Goal: Find specific page/section: Find specific page/section

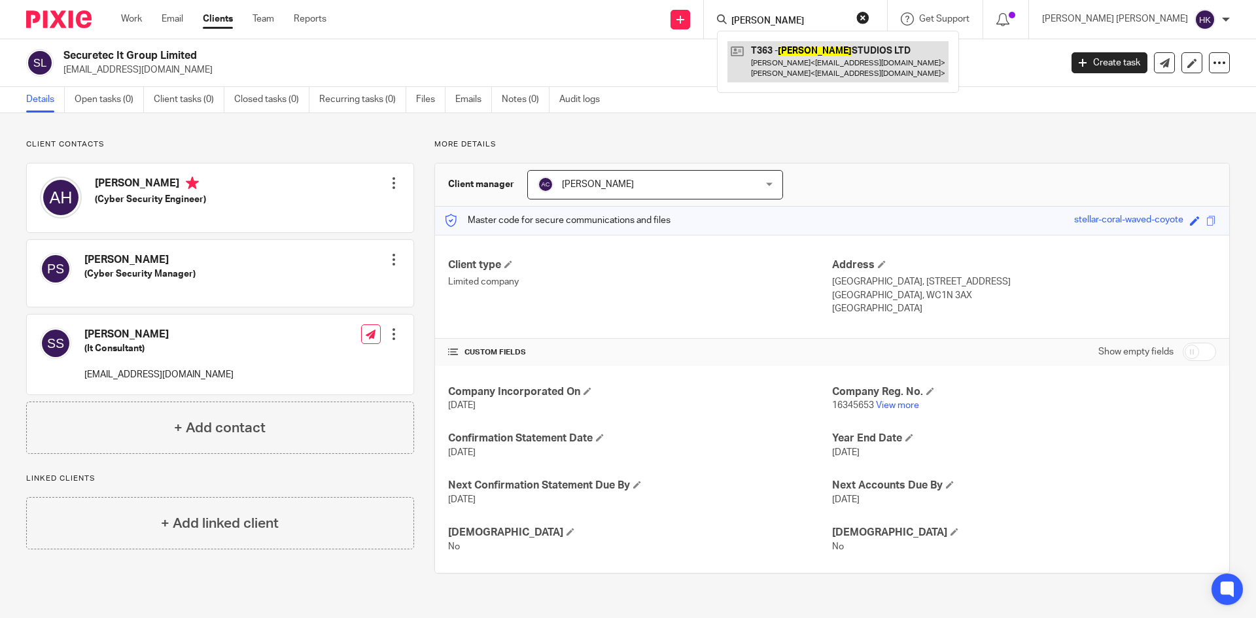
type input "[PERSON_NAME]"
click at [943, 66] on link at bounding box center [837, 61] width 221 height 41
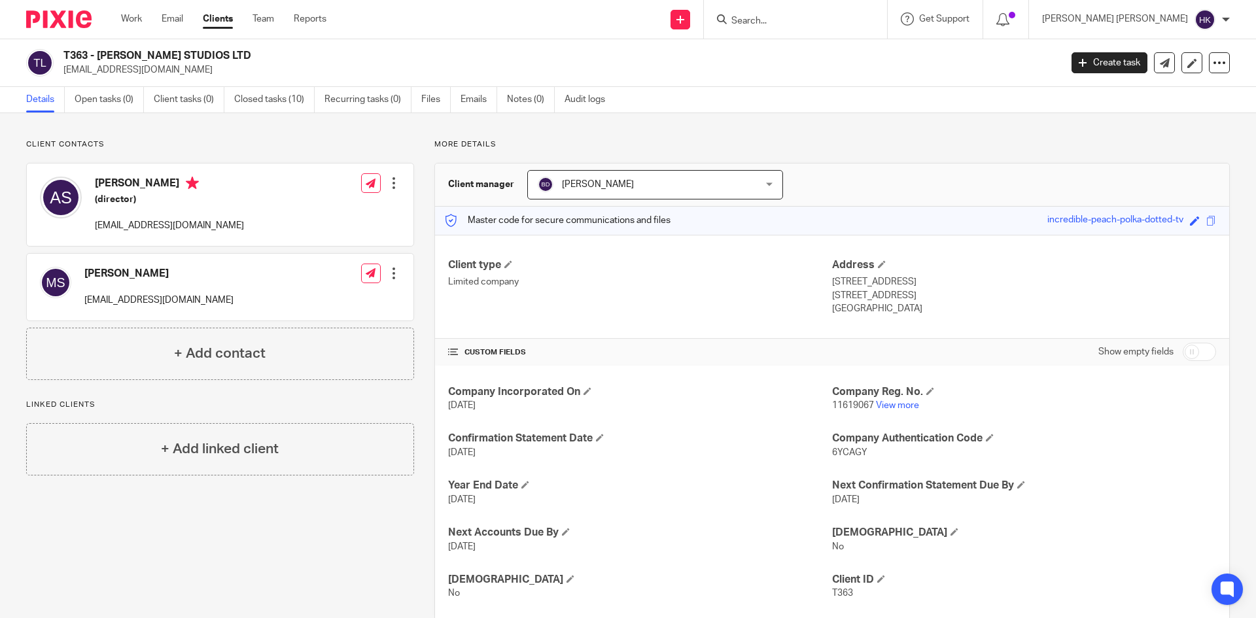
click at [847, 16] on input "Search" at bounding box center [789, 22] width 118 height 12
type input "glaisdale"
click button "submit" at bounding box center [0, 0] width 0 height 0
click at [896, 75] on div "G227 GLAISDALE STUDIO LTD Jeetinder Saund < jeetindersaund@hotmail.co.uk >" at bounding box center [838, 56] width 242 height 51
click at [897, 69] on link at bounding box center [837, 56] width 221 height 30
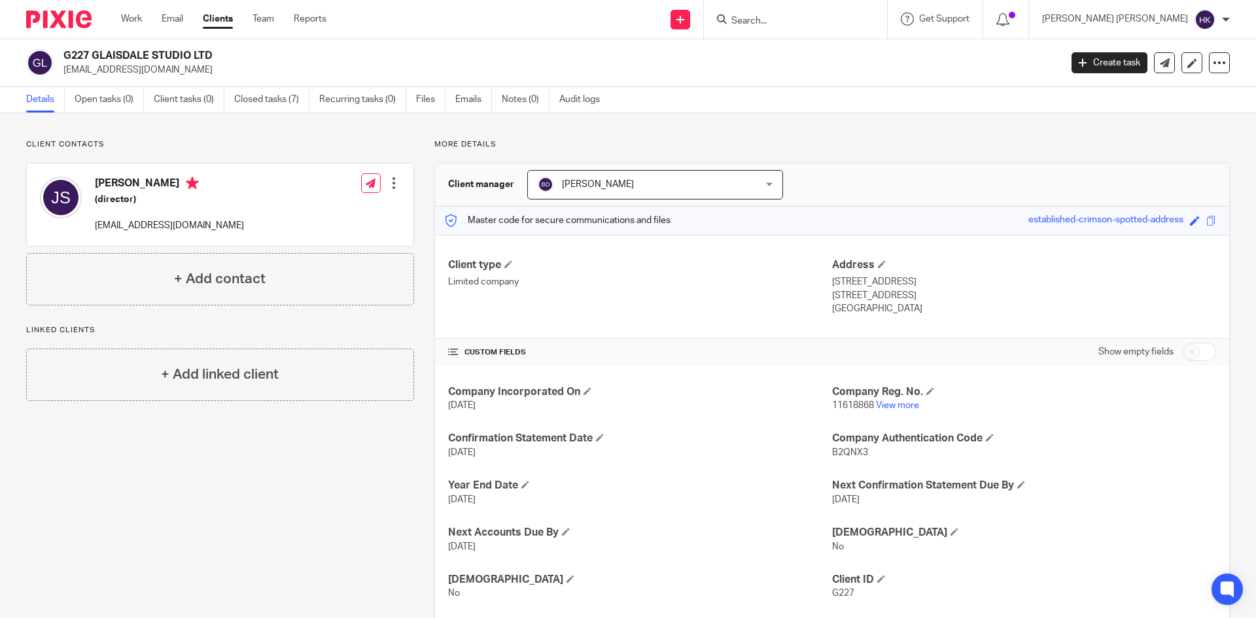
click at [869, 24] on form at bounding box center [799, 19] width 139 height 16
click at [869, 14] on form at bounding box center [799, 19] width 139 height 16
click at [844, 26] on input "Search" at bounding box center [789, 22] width 118 height 12
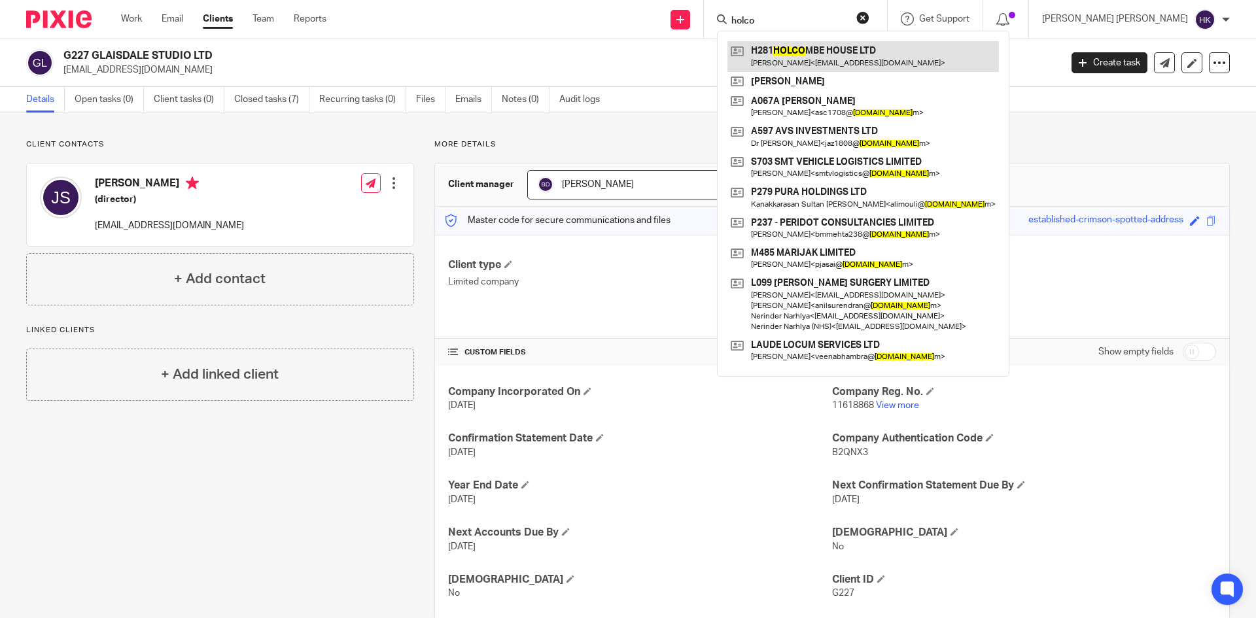
type input "holco"
click at [871, 49] on link at bounding box center [862, 56] width 271 height 30
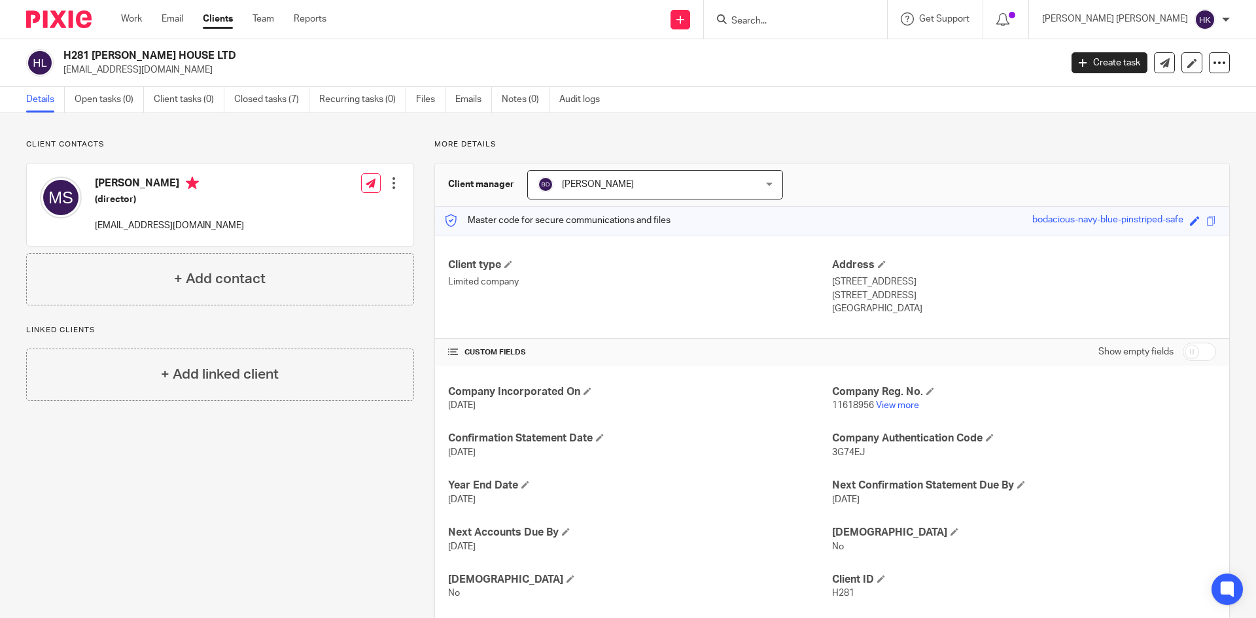
click at [847, 22] on input "Search" at bounding box center [789, 22] width 118 height 12
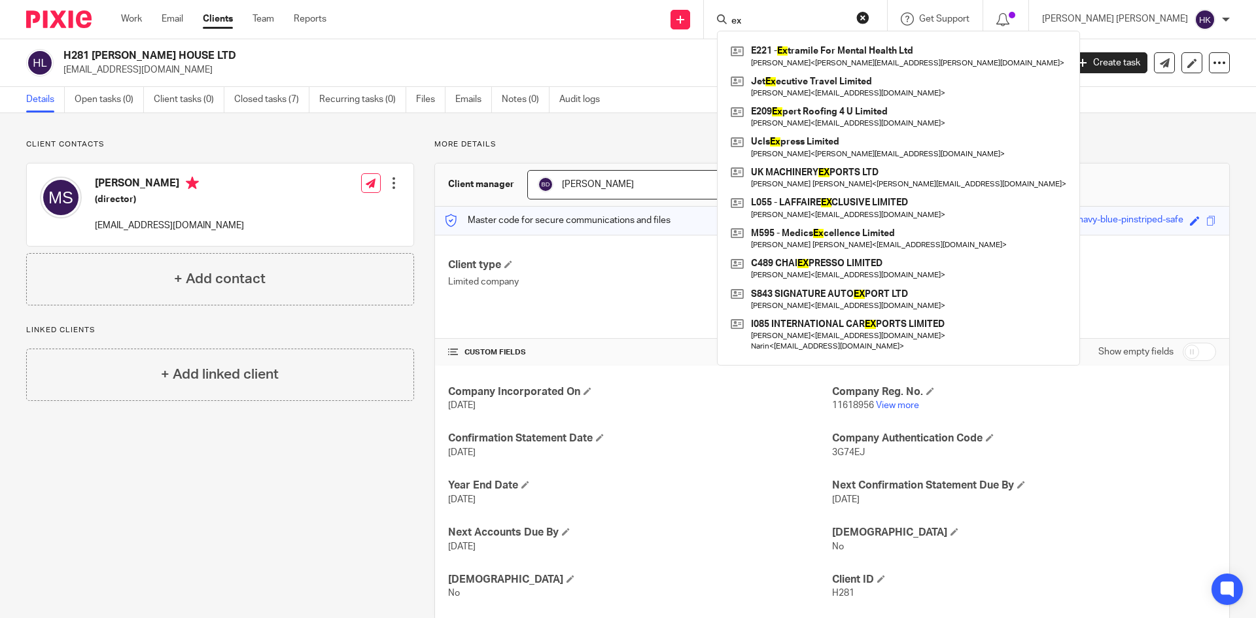
click at [847, 24] on input "ex" at bounding box center [789, 22] width 118 height 12
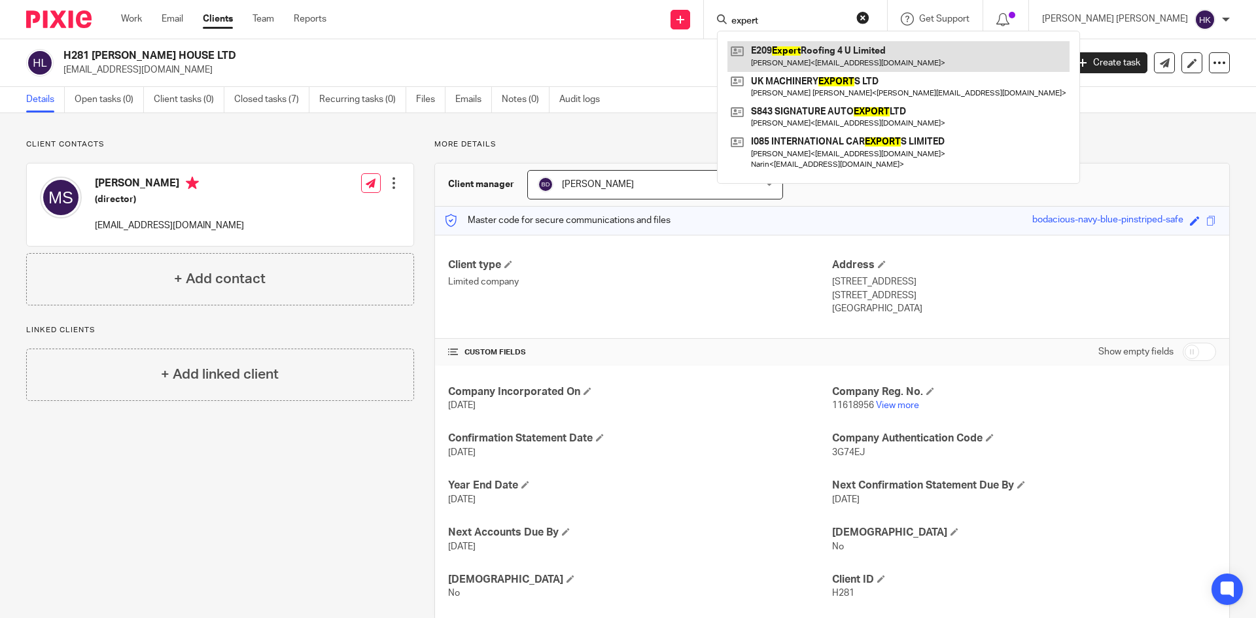
type input "expert"
click at [903, 54] on link at bounding box center [898, 56] width 342 height 30
